Goal: Use online tool/utility: Utilize a website feature to perform a specific function

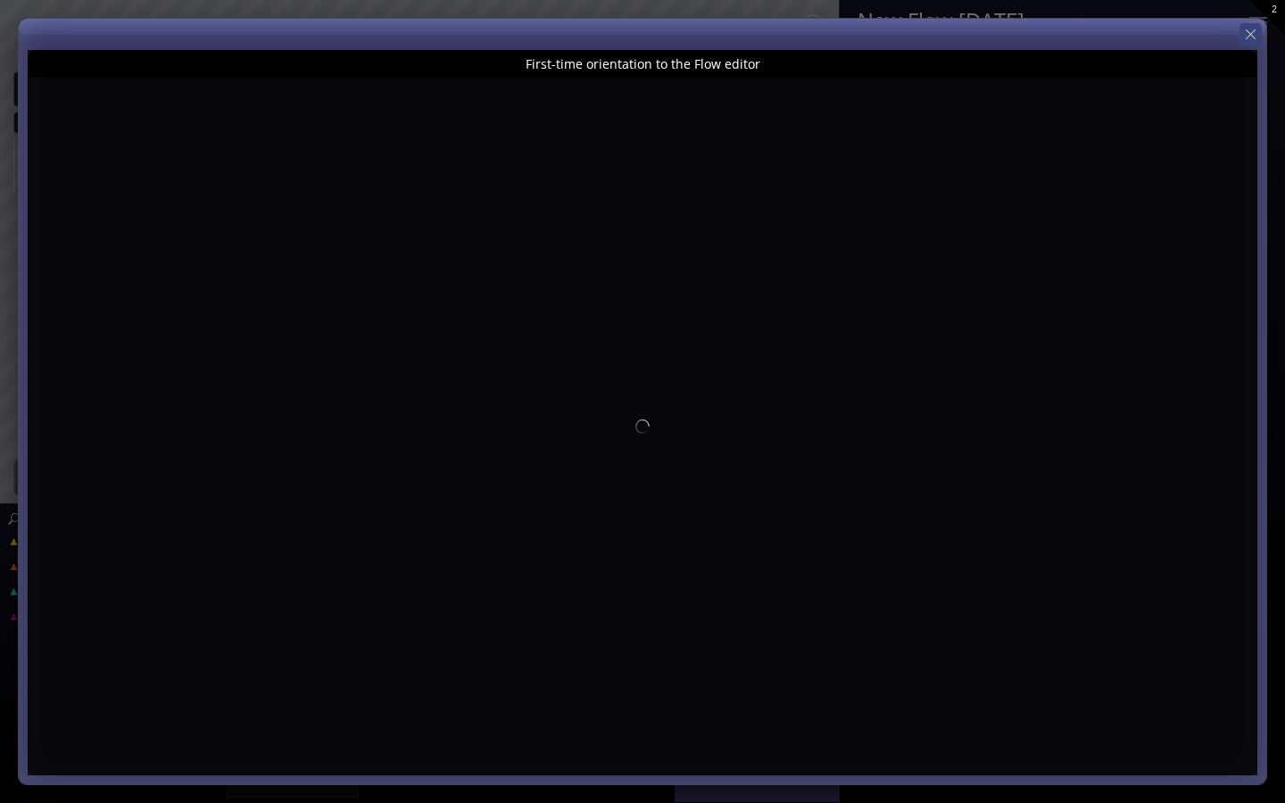
click at [1252, 32] on icon at bounding box center [1250, 34] width 17 height 17
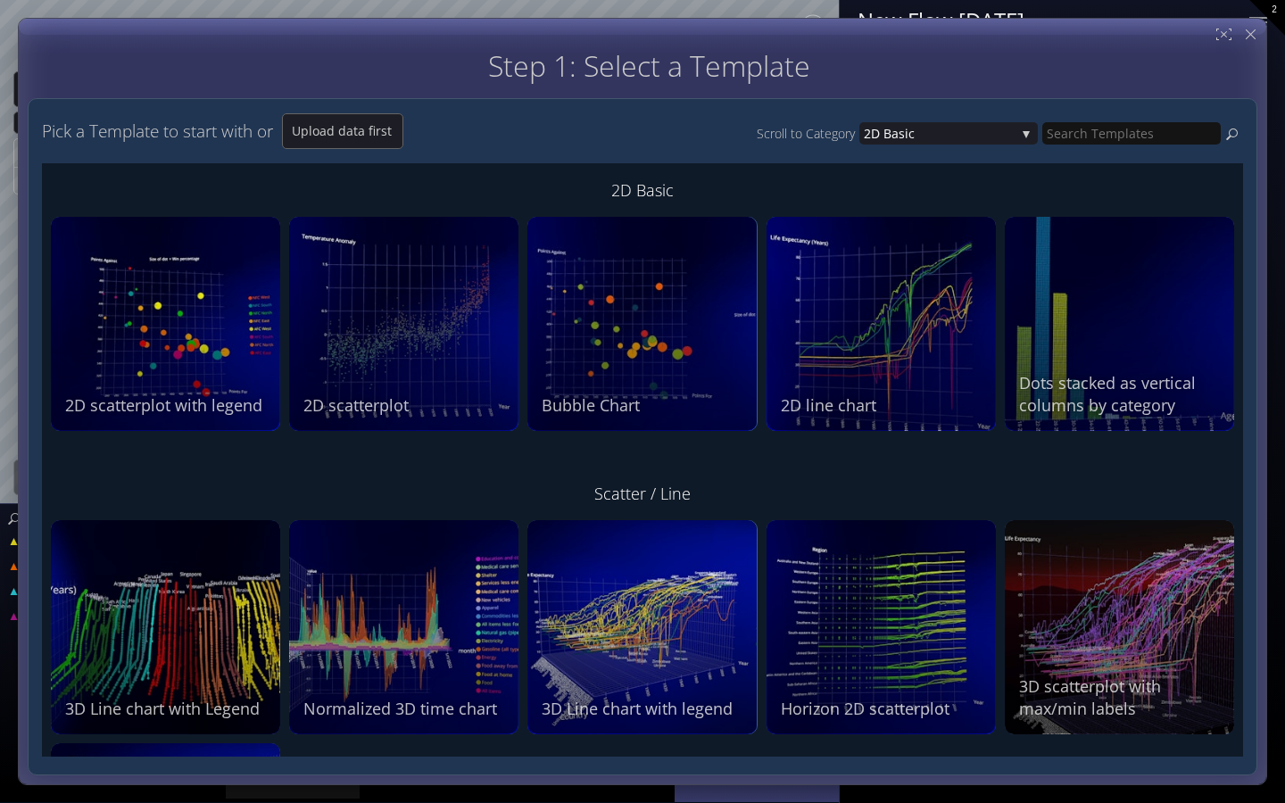
type input "Magic help"
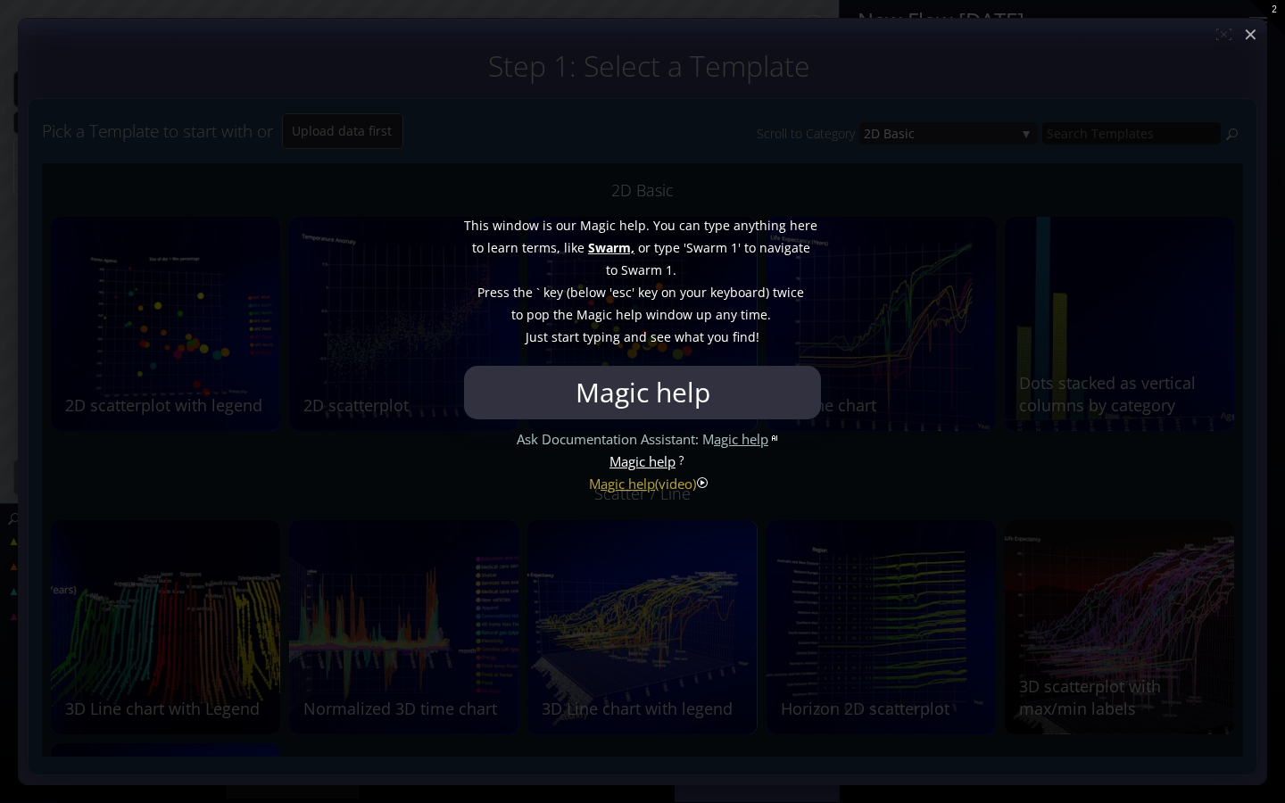
click at [1250, 31] on div at bounding box center [642, 401] width 1285 height 803
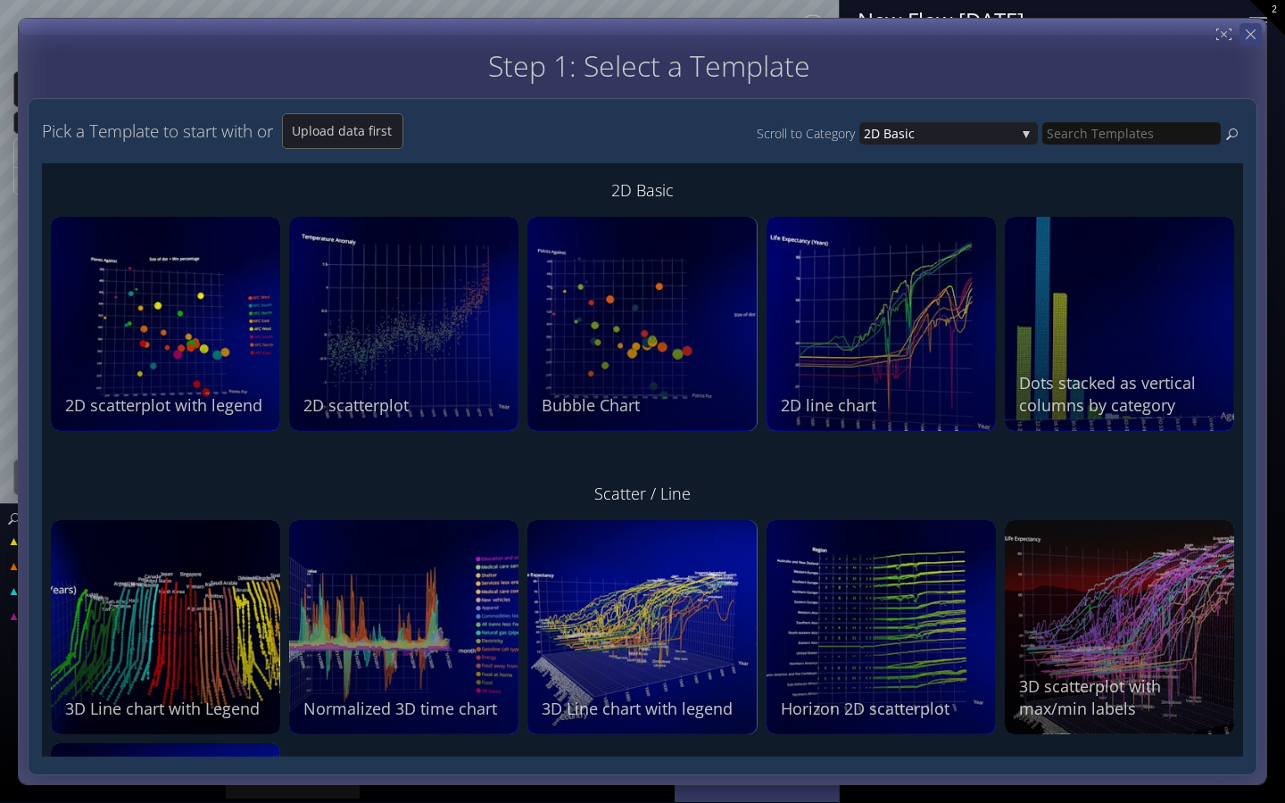
click at [1250, 42] on icon at bounding box center [1250, 34] width 17 height 17
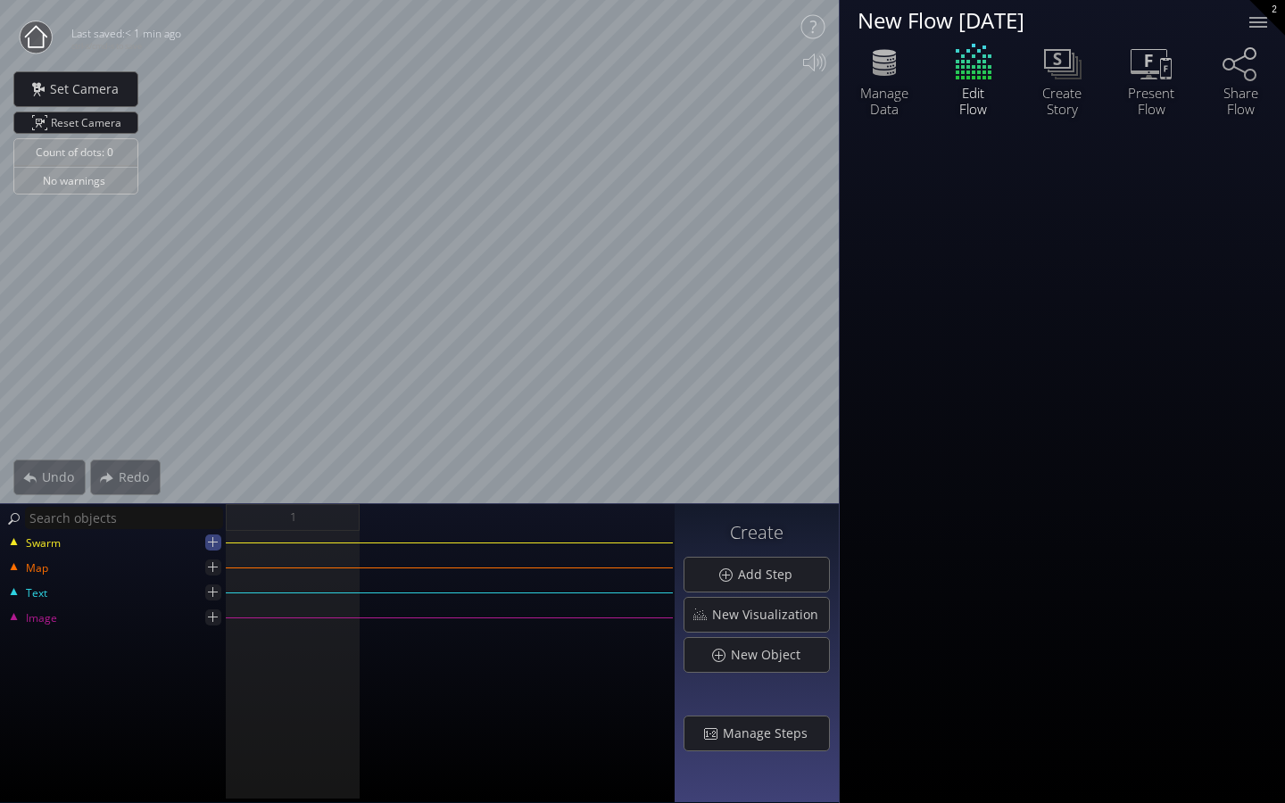
click at [211, 540] on icon at bounding box center [212, 541] width 17 height 17
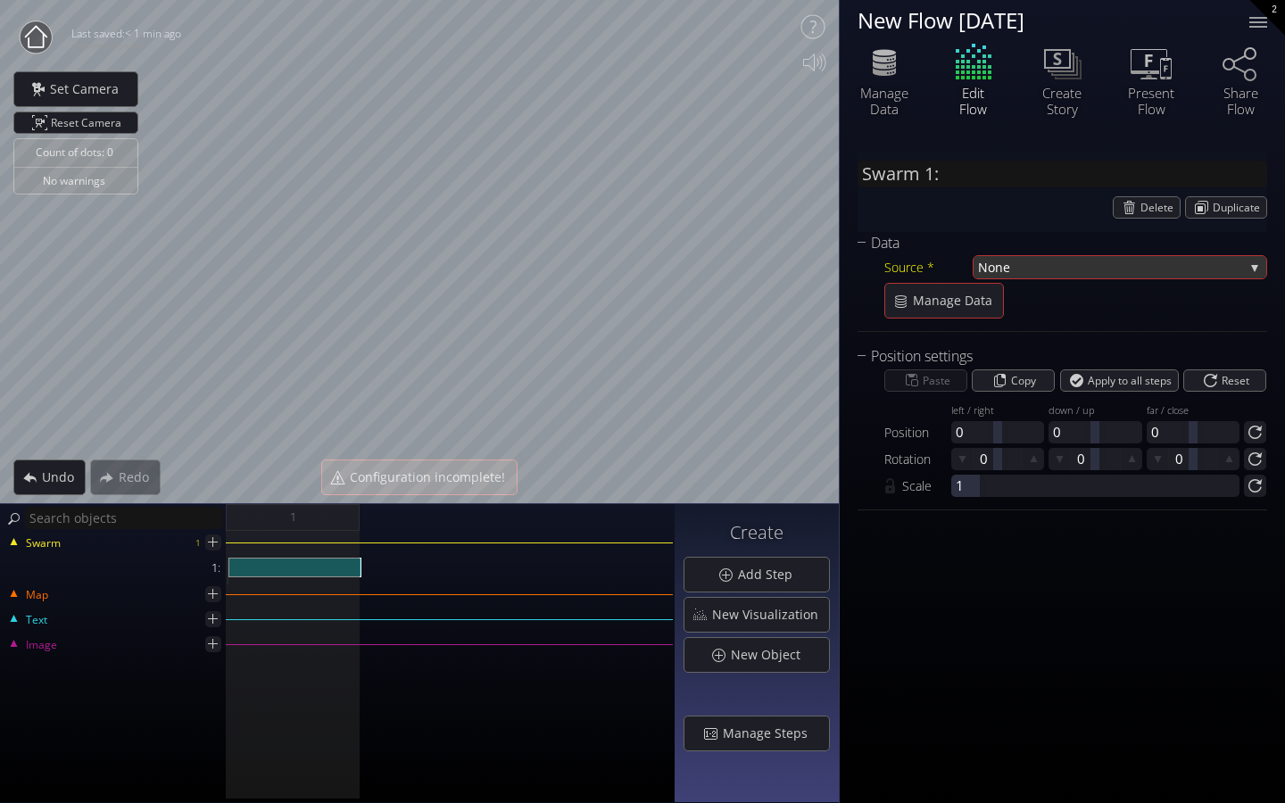
click at [1069, 270] on span "None" at bounding box center [1111, 267] width 266 height 22
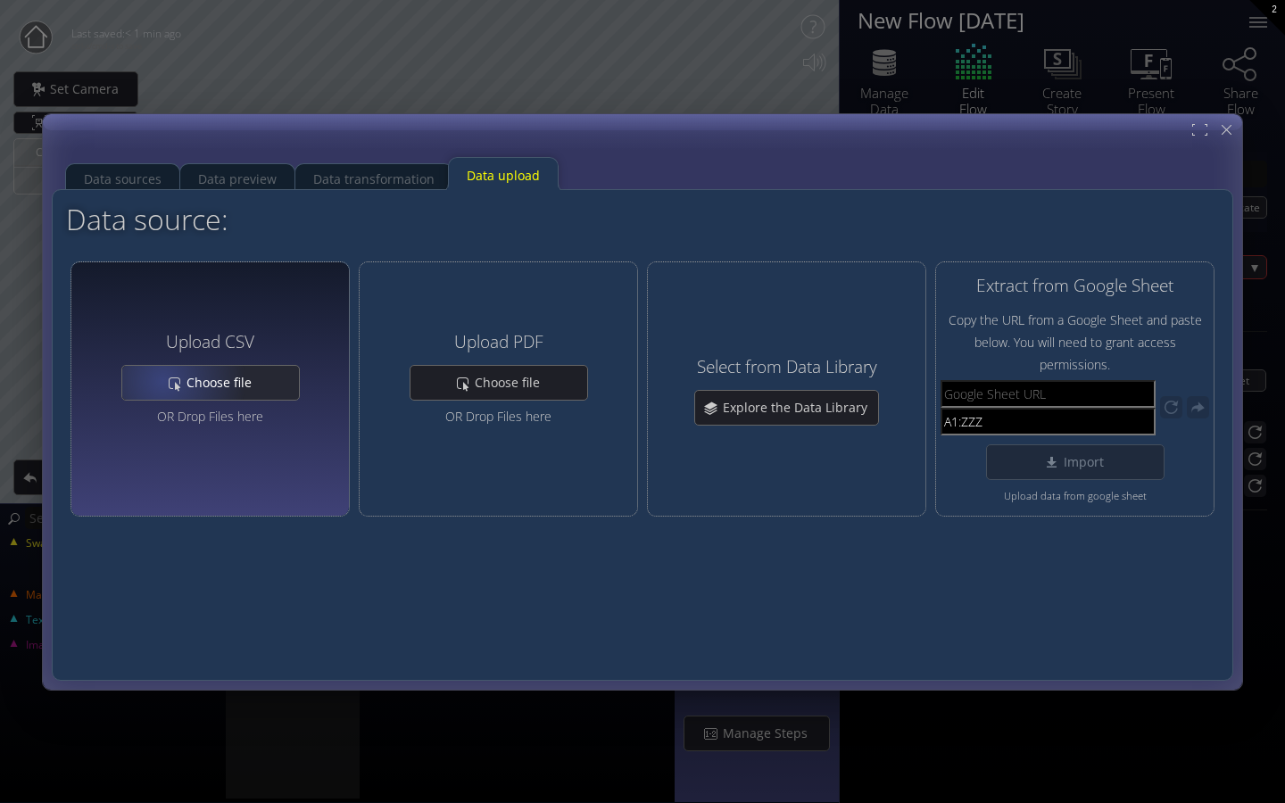
click at [163, 383] on div "Choose file" at bounding box center [210, 383] width 177 height 34
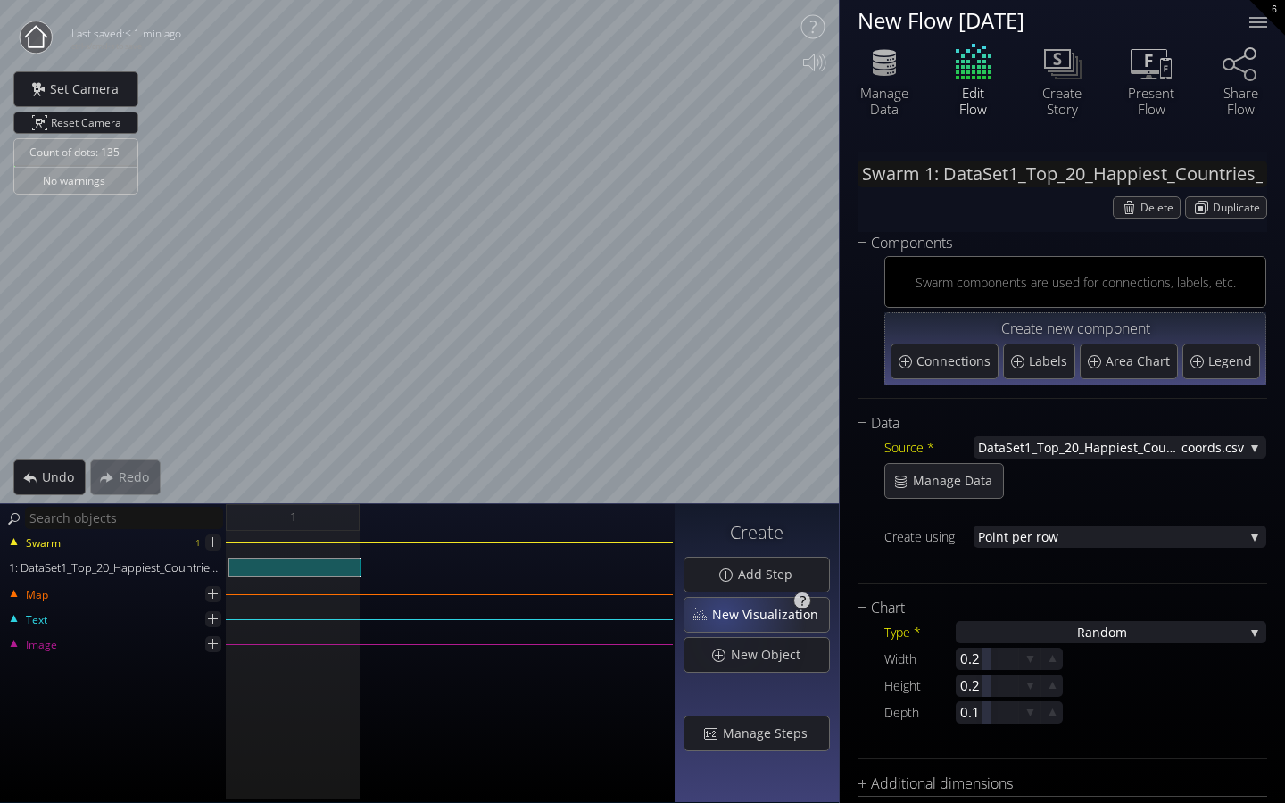
click at [724, 610] on span "New Visualization" at bounding box center [770, 615] width 118 height 18
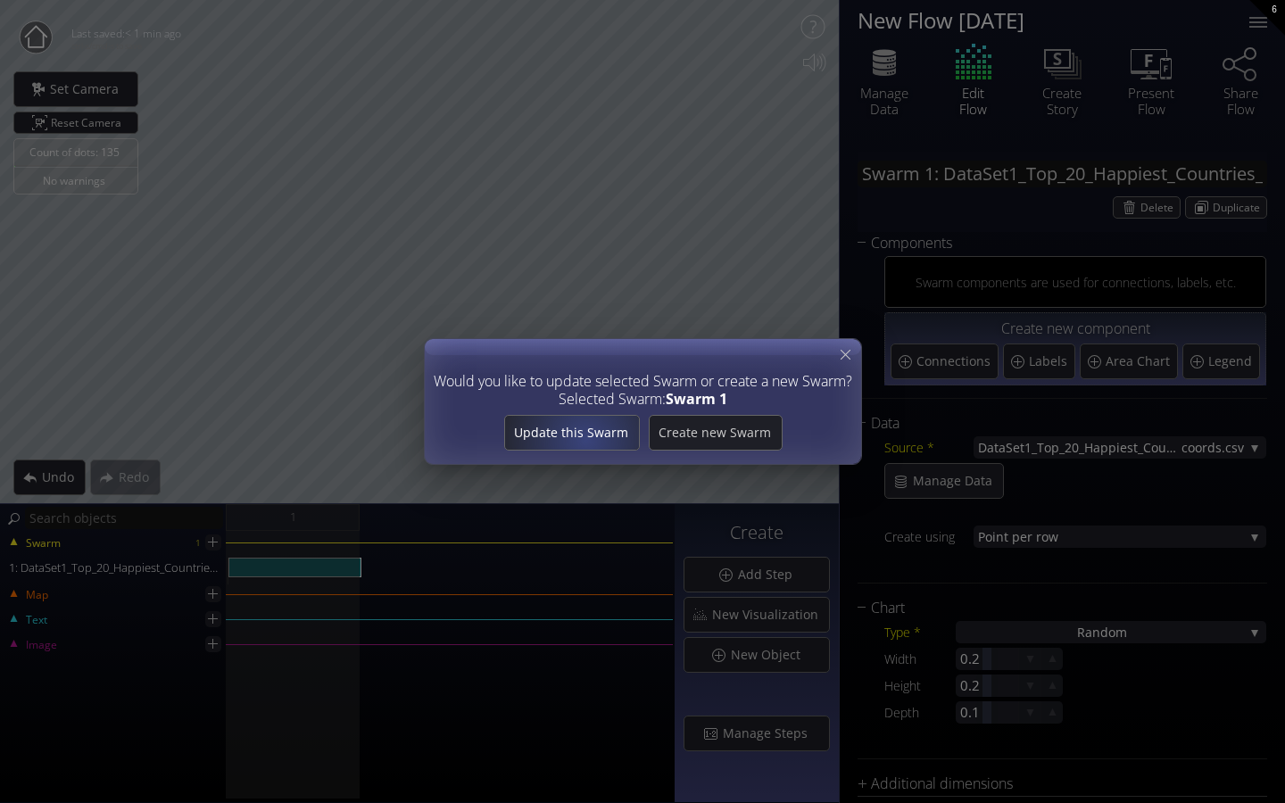
click at [583, 435] on span "Update this Swarm" at bounding box center [571, 433] width 134 height 18
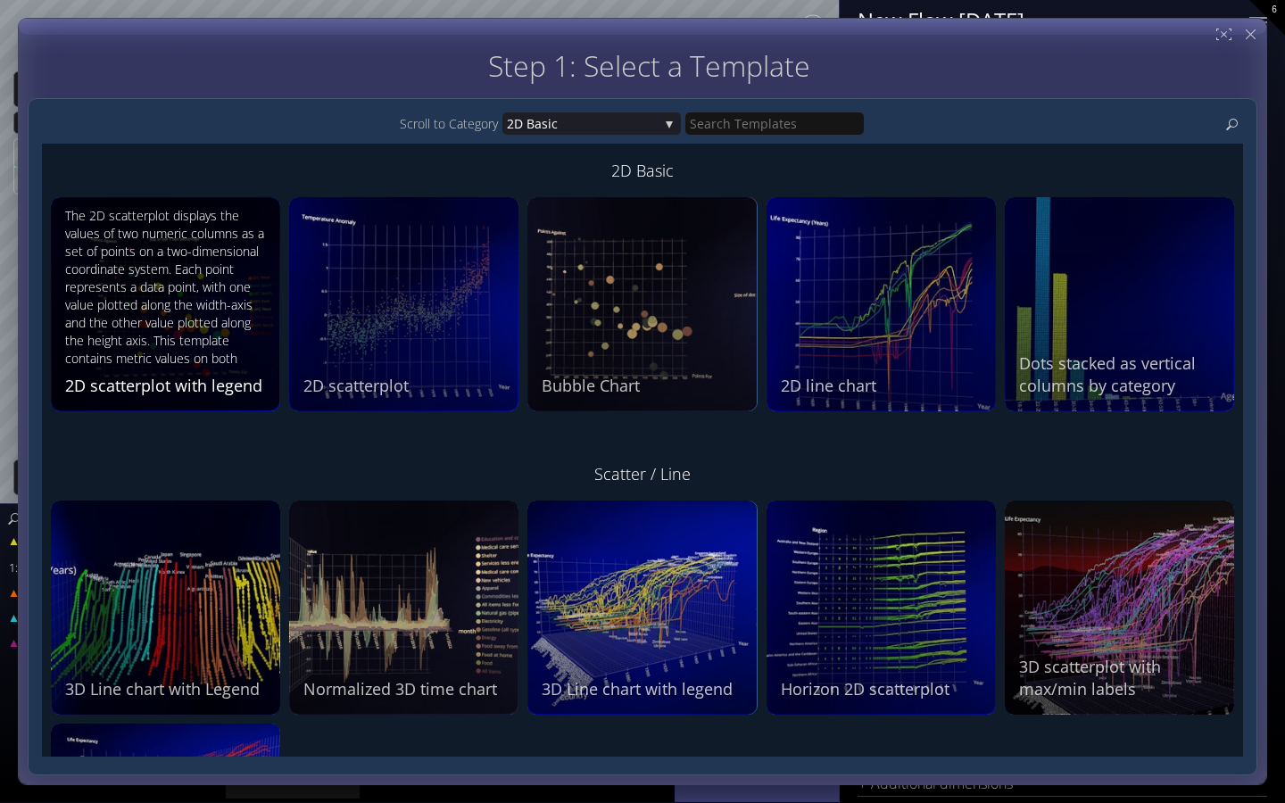
click at [227, 277] on div "The 2D scatterplot displays the values of two numeric columns as a set of point…" at bounding box center [167, 288] width 205 height 163
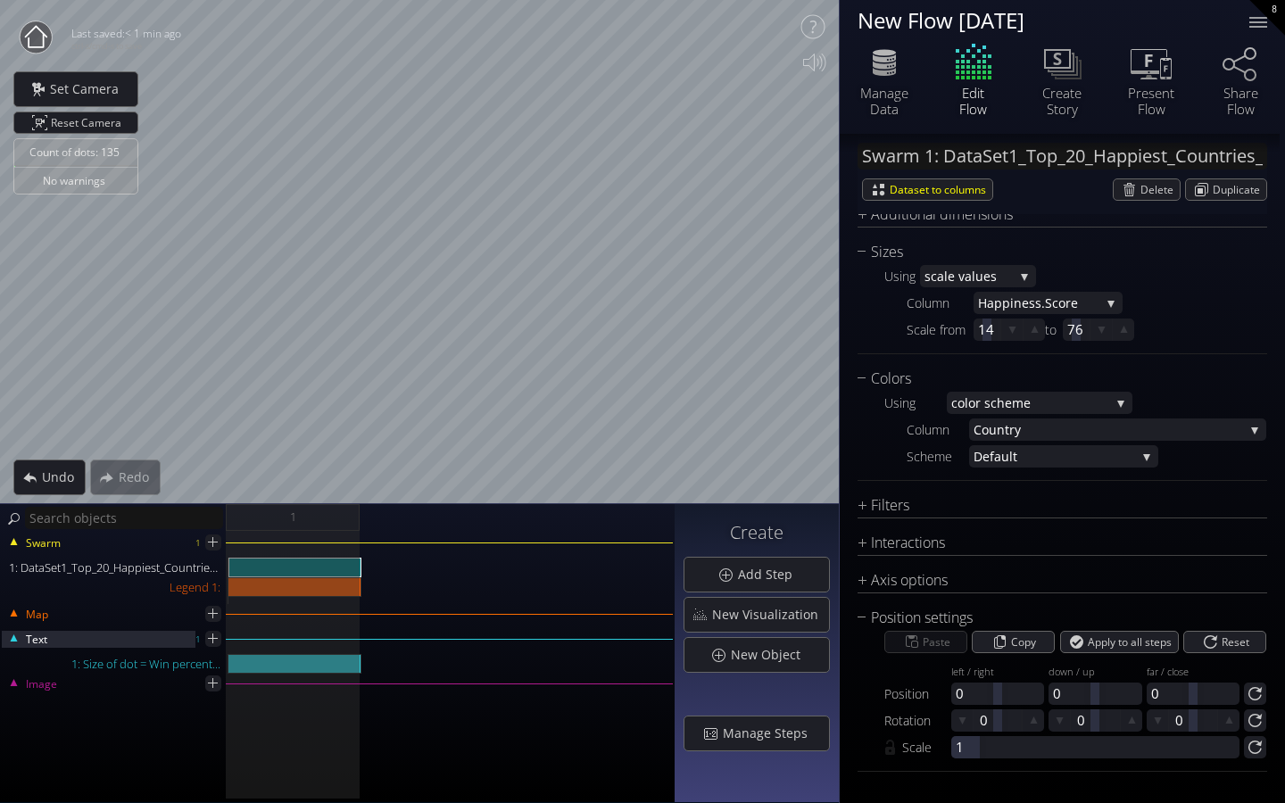
scroll to position [917, 0]
click at [265, 589] on div "Legend 1:" at bounding box center [294, 587] width 133 height 20
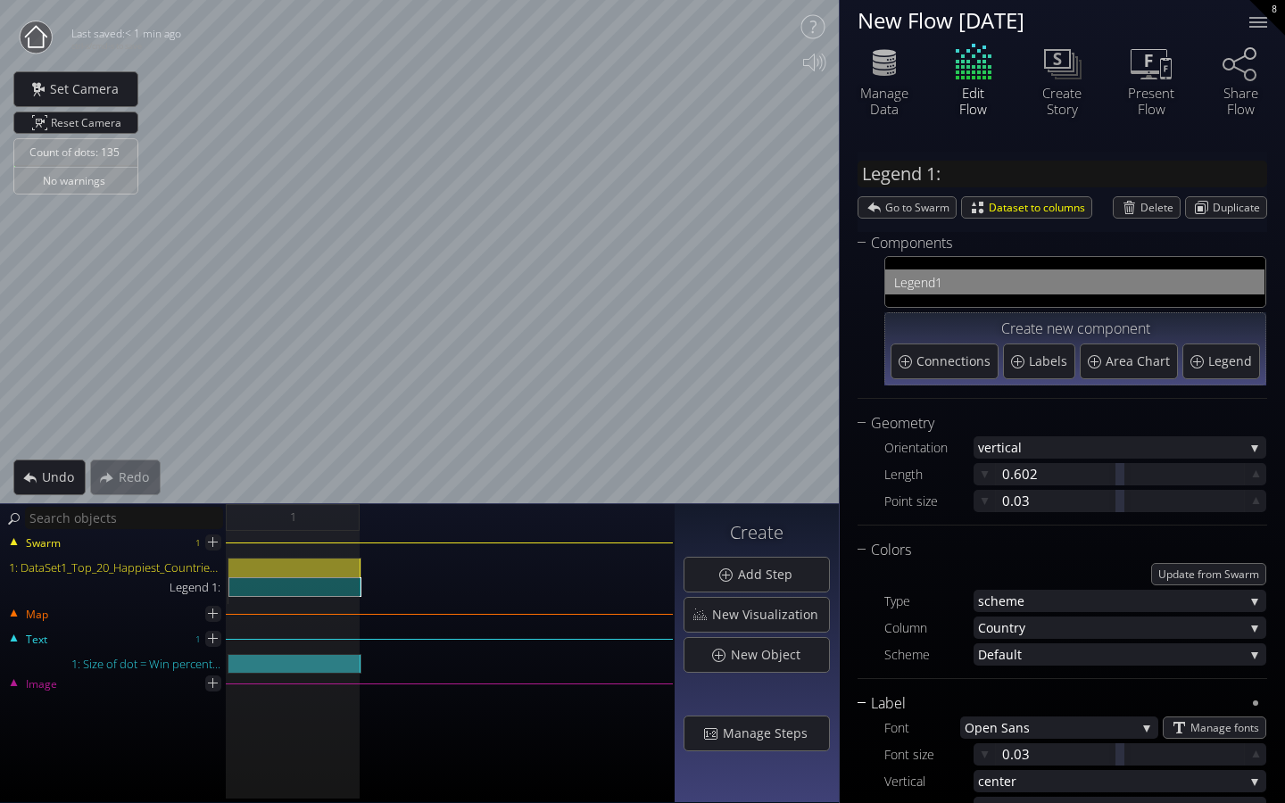
scroll to position [0, 0]
click at [908, 216] on span "Go to Swarm" at bounding box center [920, 207] width 70 height 21
type input "Swarm 1: DataSet1_Top_20_Happiest_Countries_2017_2023_with_coords.csv"
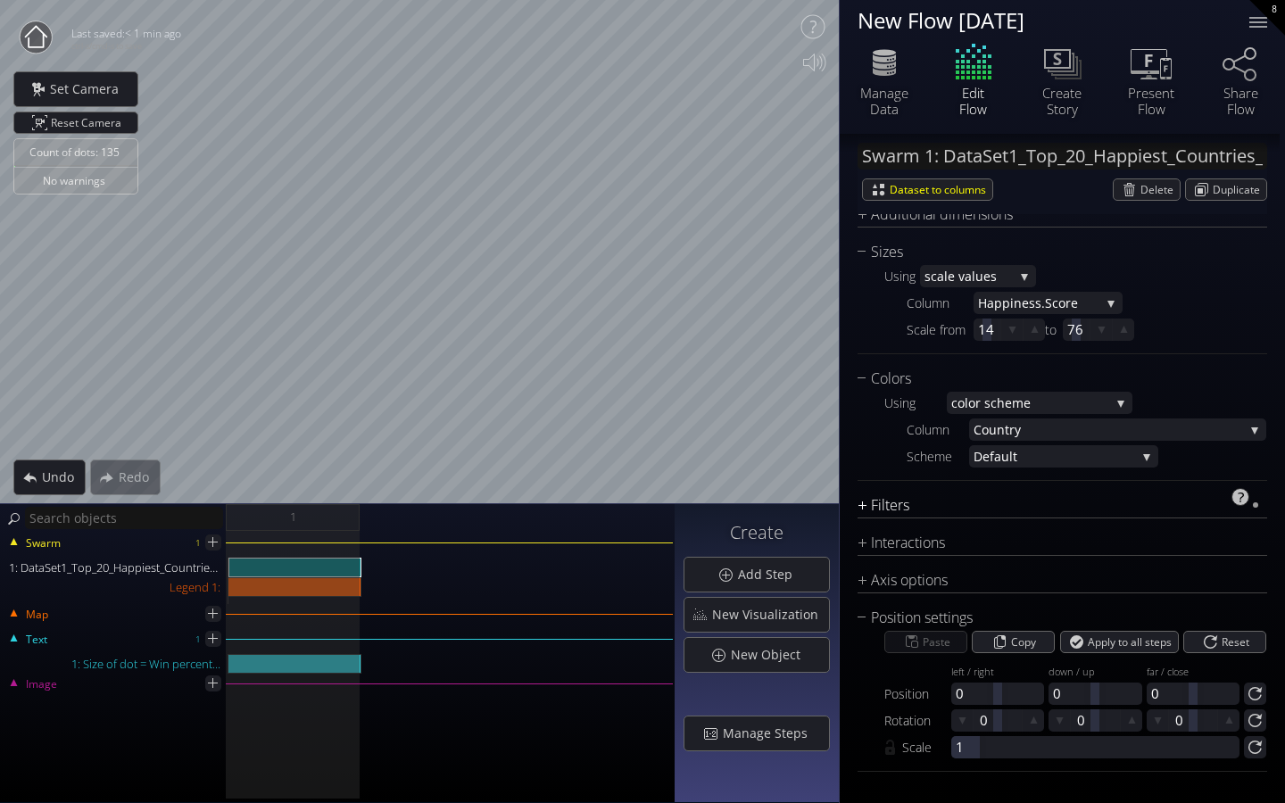
scroll to position [917, 0]
click at [891, 508] on div "Filters" at bounding box center [1050, 505] width 387 height 22
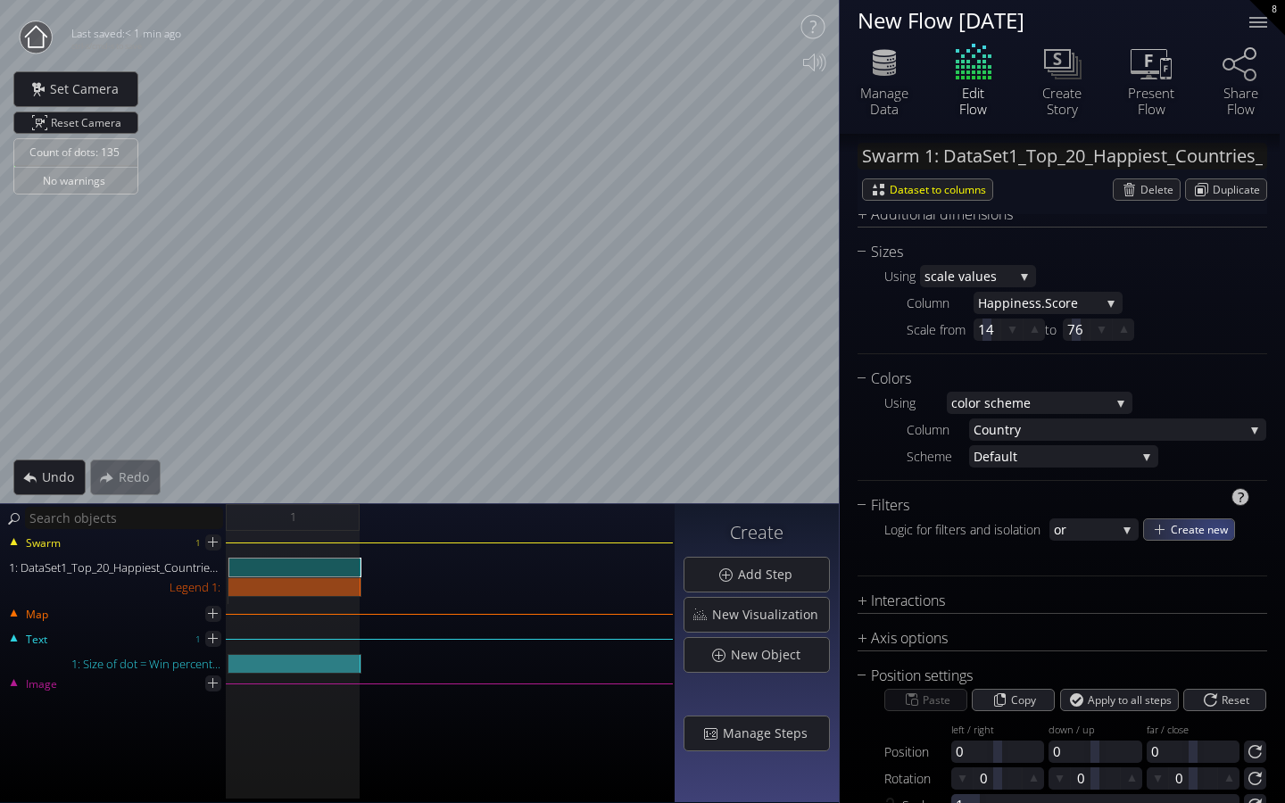
click at [1215, 533] on span "Create new" at bounding box center [1201, 529] width 63 height 21
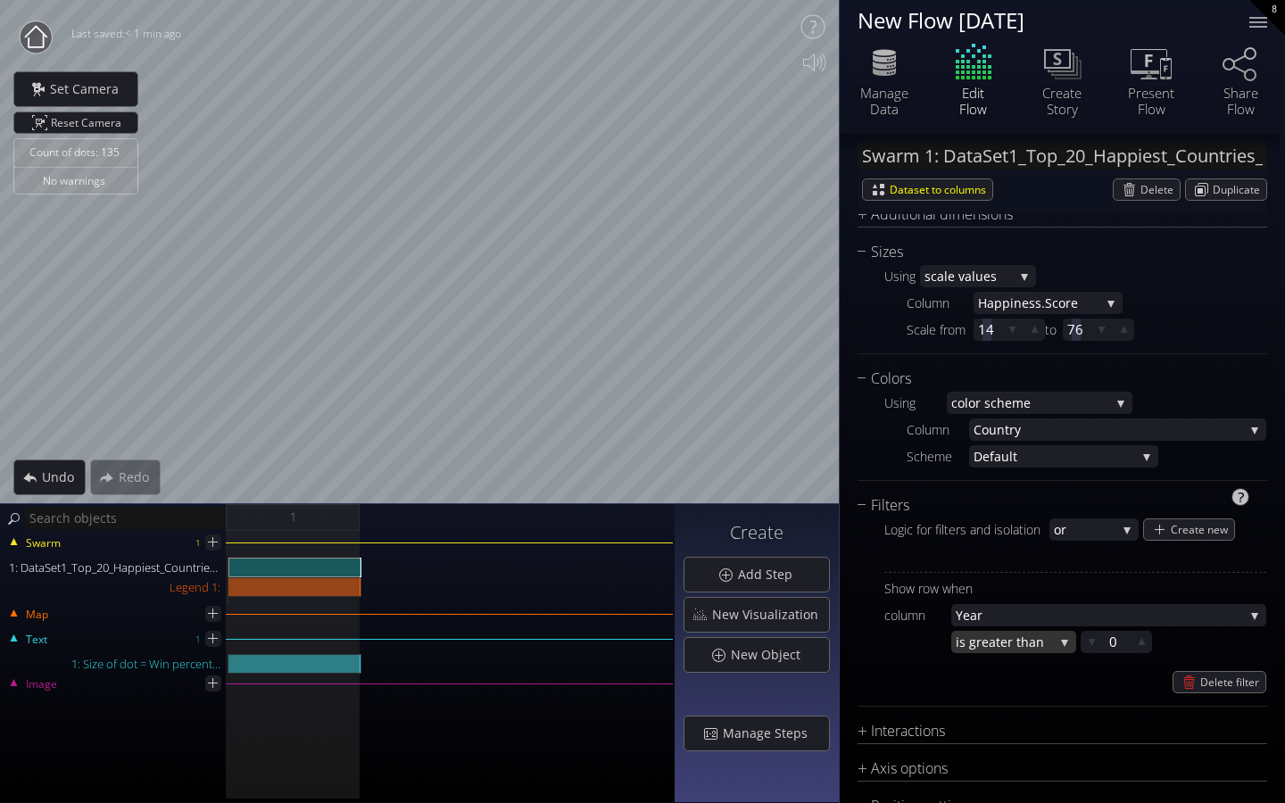
click at [996, 648] on span "eater than" at bounding box center [1017, 642] width 72 height 22
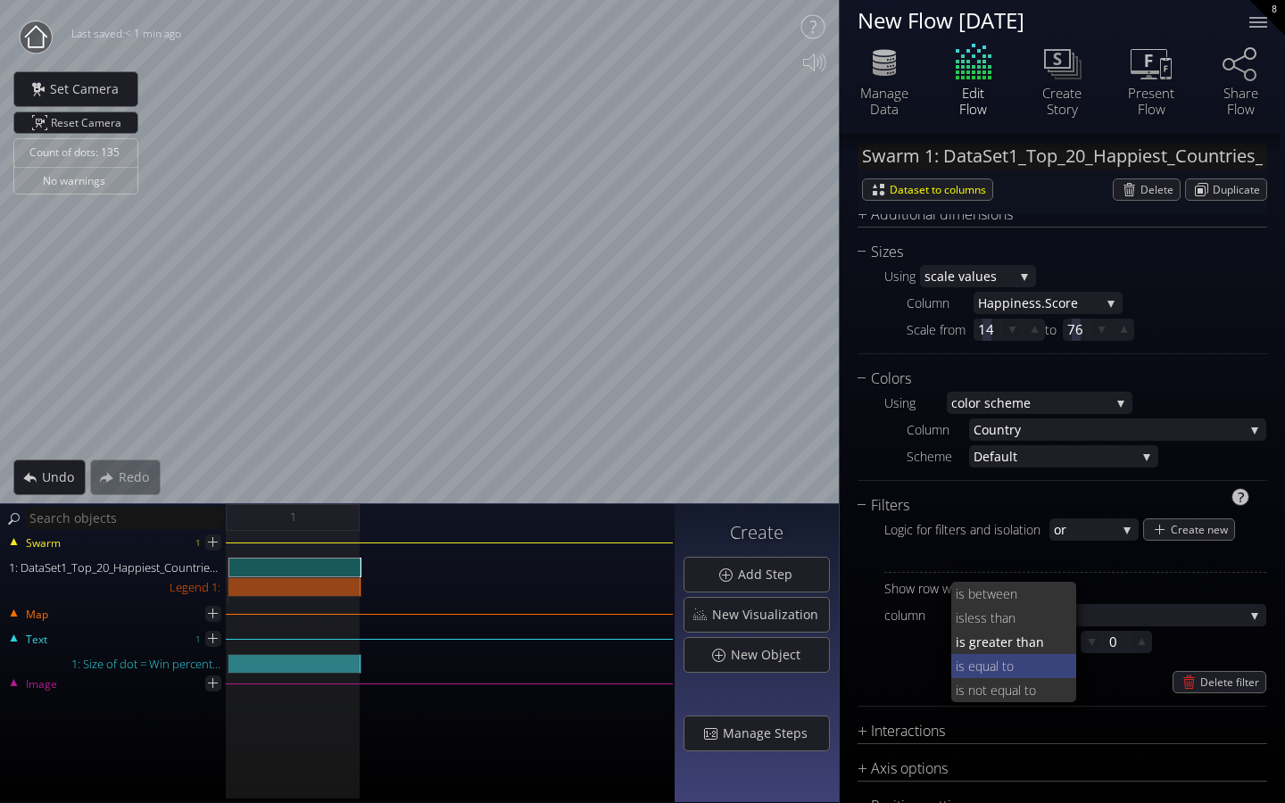
click at [987, 665] on span "s equal to" at bounding box center [1010, 666] width 104 height 24
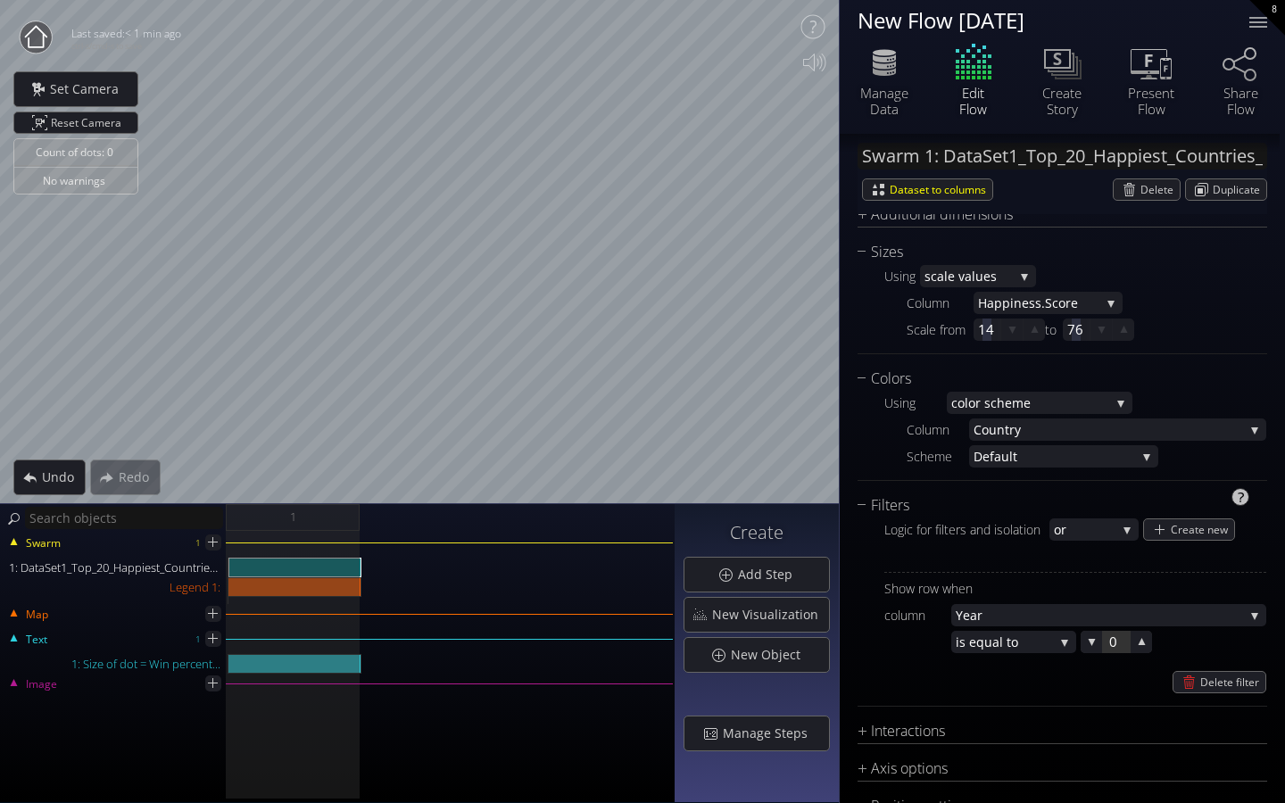
click at [1114, 644] on div at bounding box center [1116, 642] width 27 height 22
type input "2022"
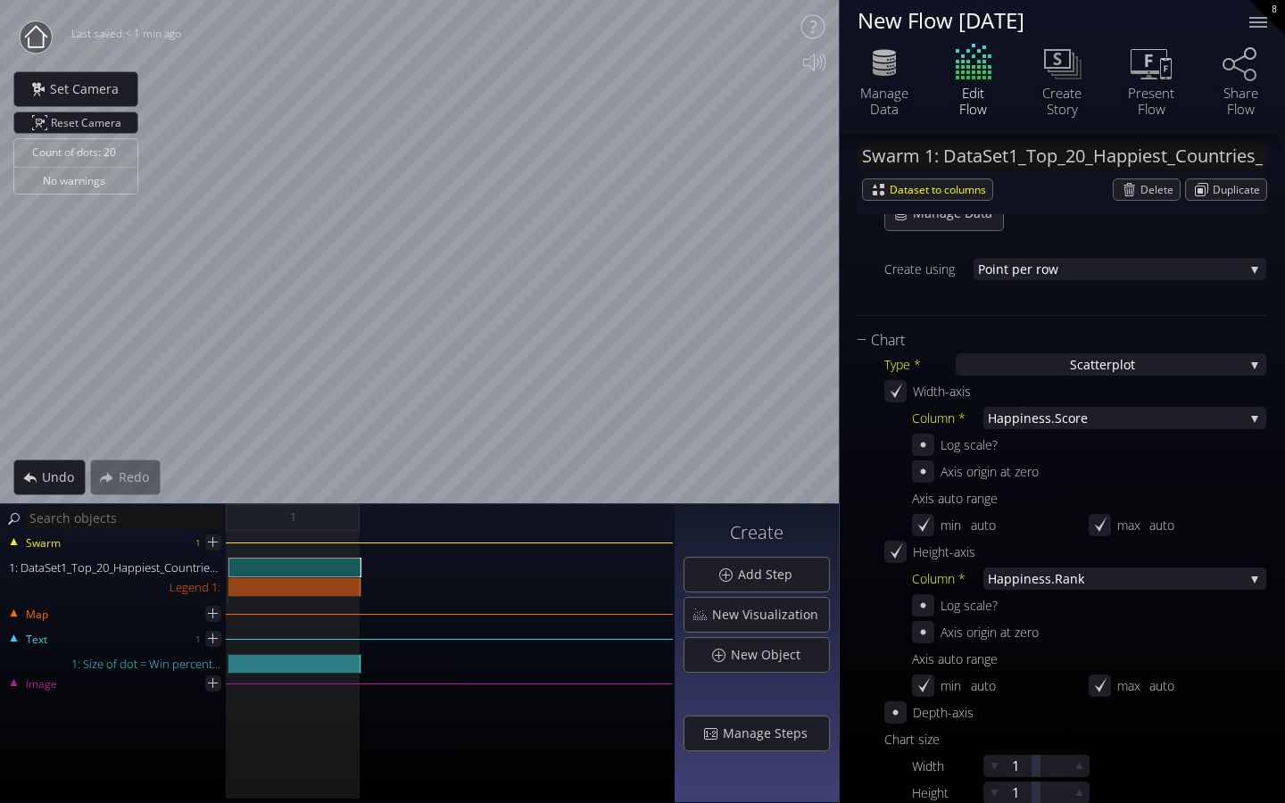
scroll to position [271, 0]
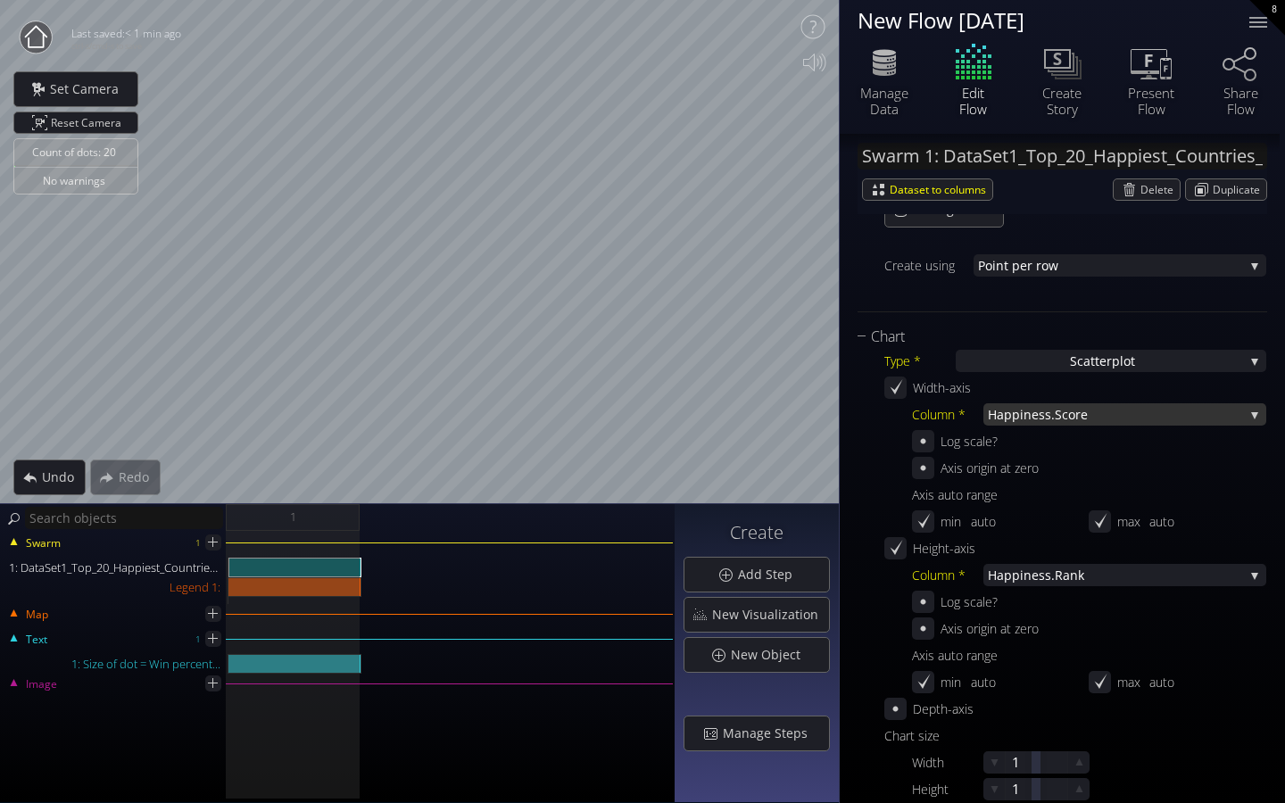
click at [1085, 408] on span "ness.Score" at bounding box center [1133, 414] width 220 height 22
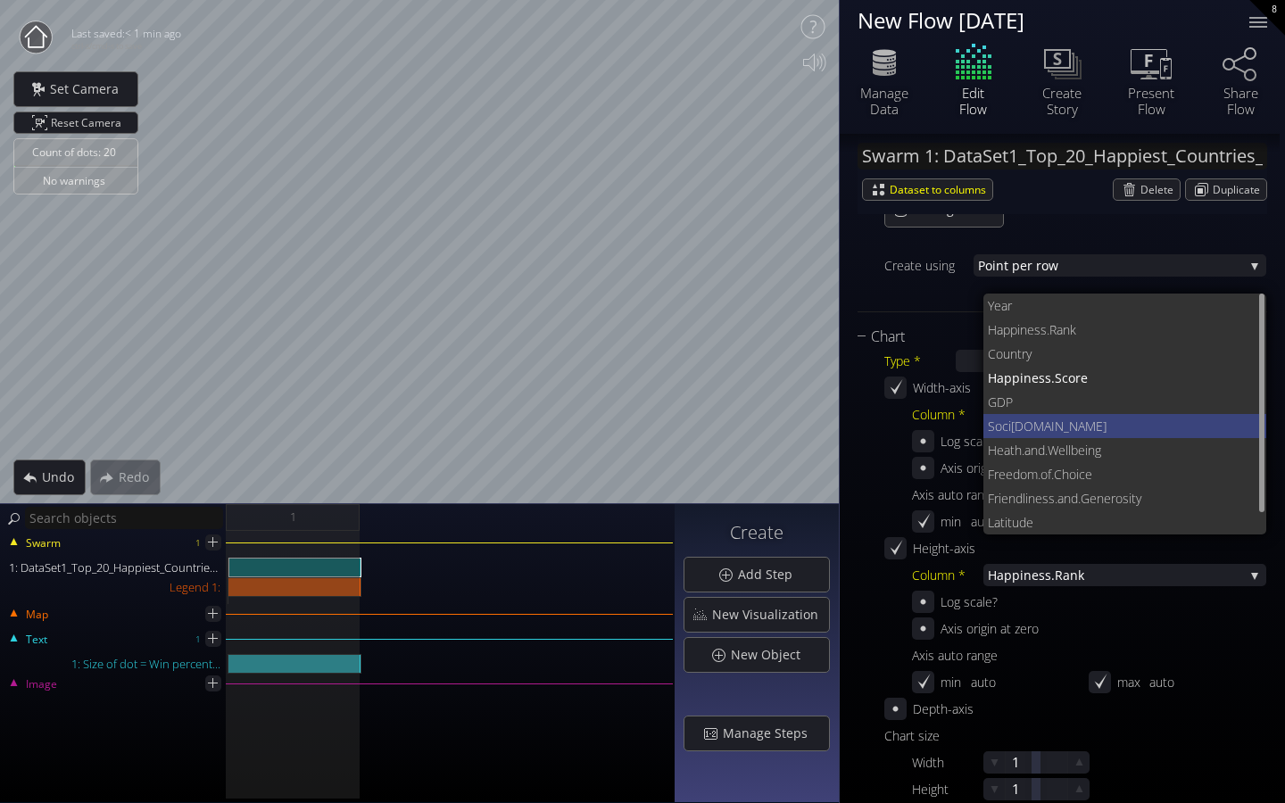
click at [1045, 417] on span "[DOMAIN_NAME]" at bounding box center [1132, 426] width 242 height 24
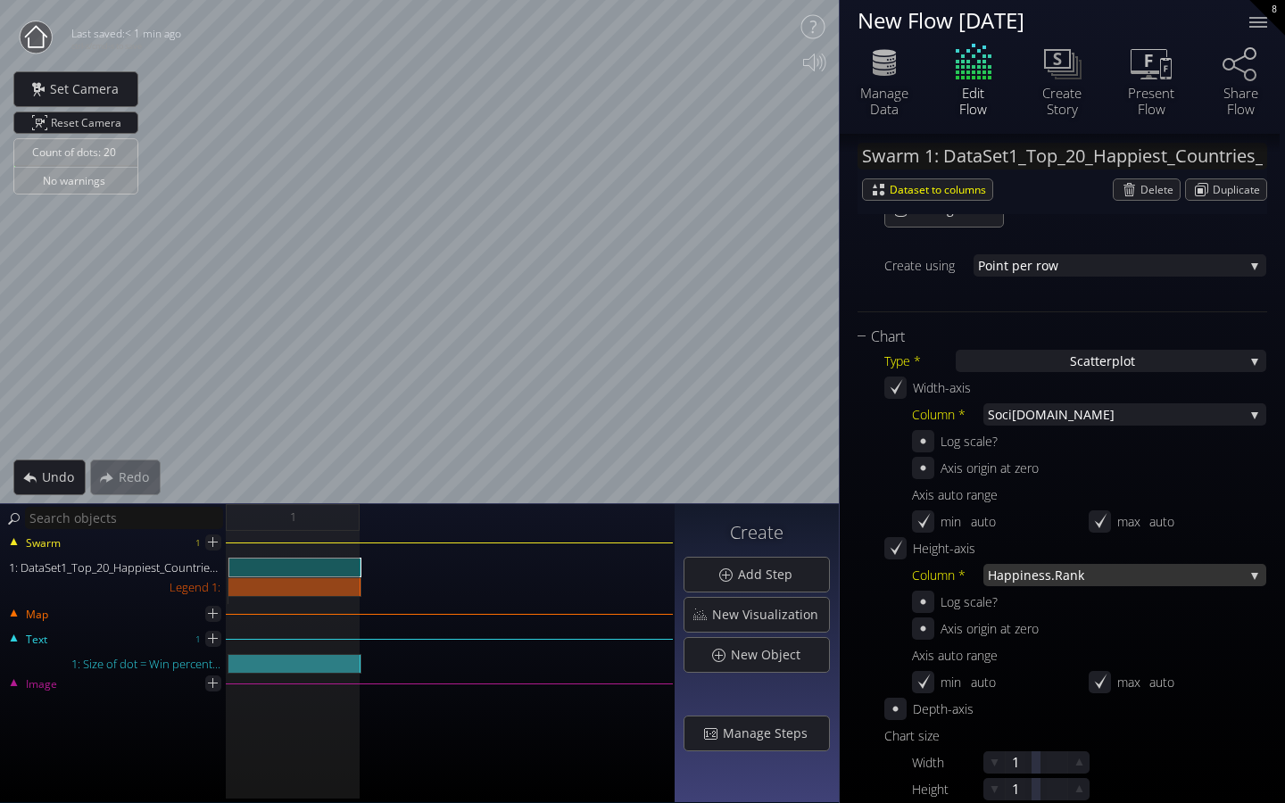
click at [1047, 570] on span "iness.Rank" at bounding box center [1132, 575] width 224 height 22
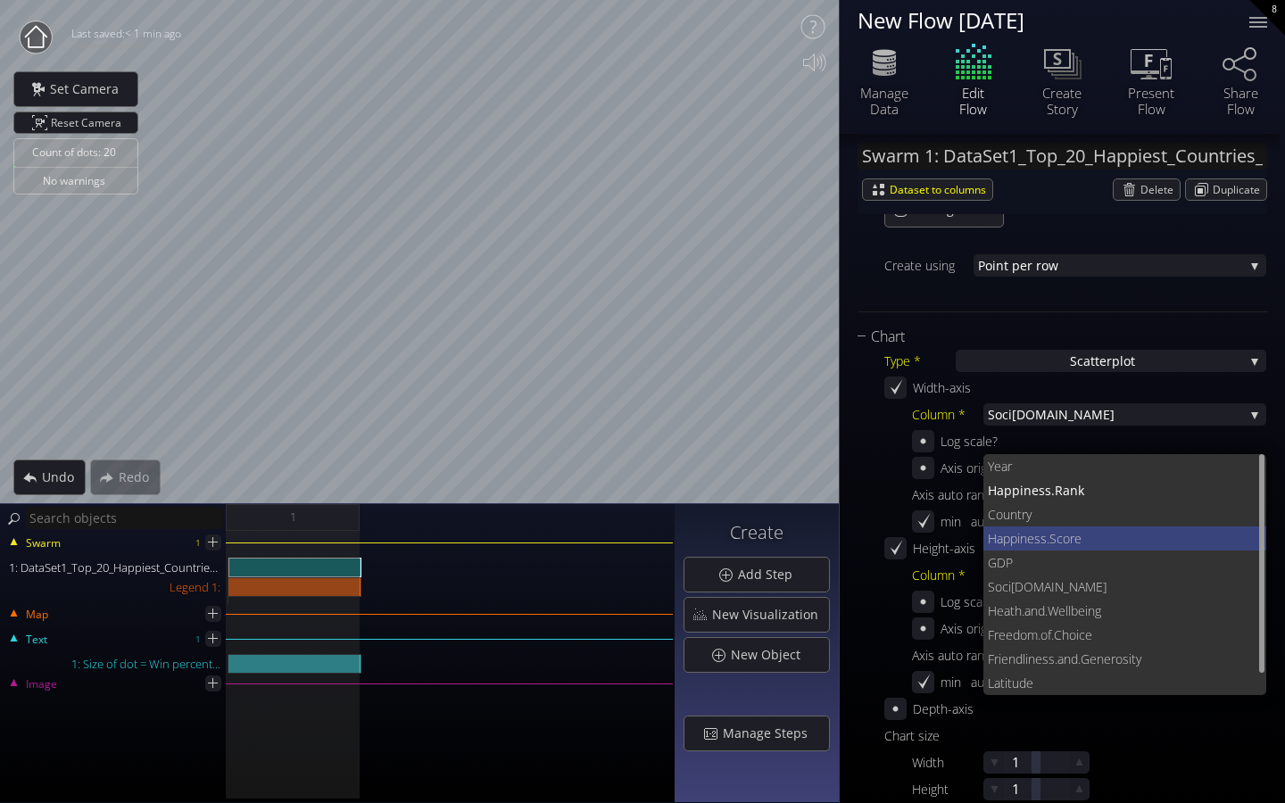
click at [1048, 534] on span "ness.Score" at bounding box center [1136, 538] width 233 height 24
